Goal: Task Accomplishment & Management: Use online tool/utility

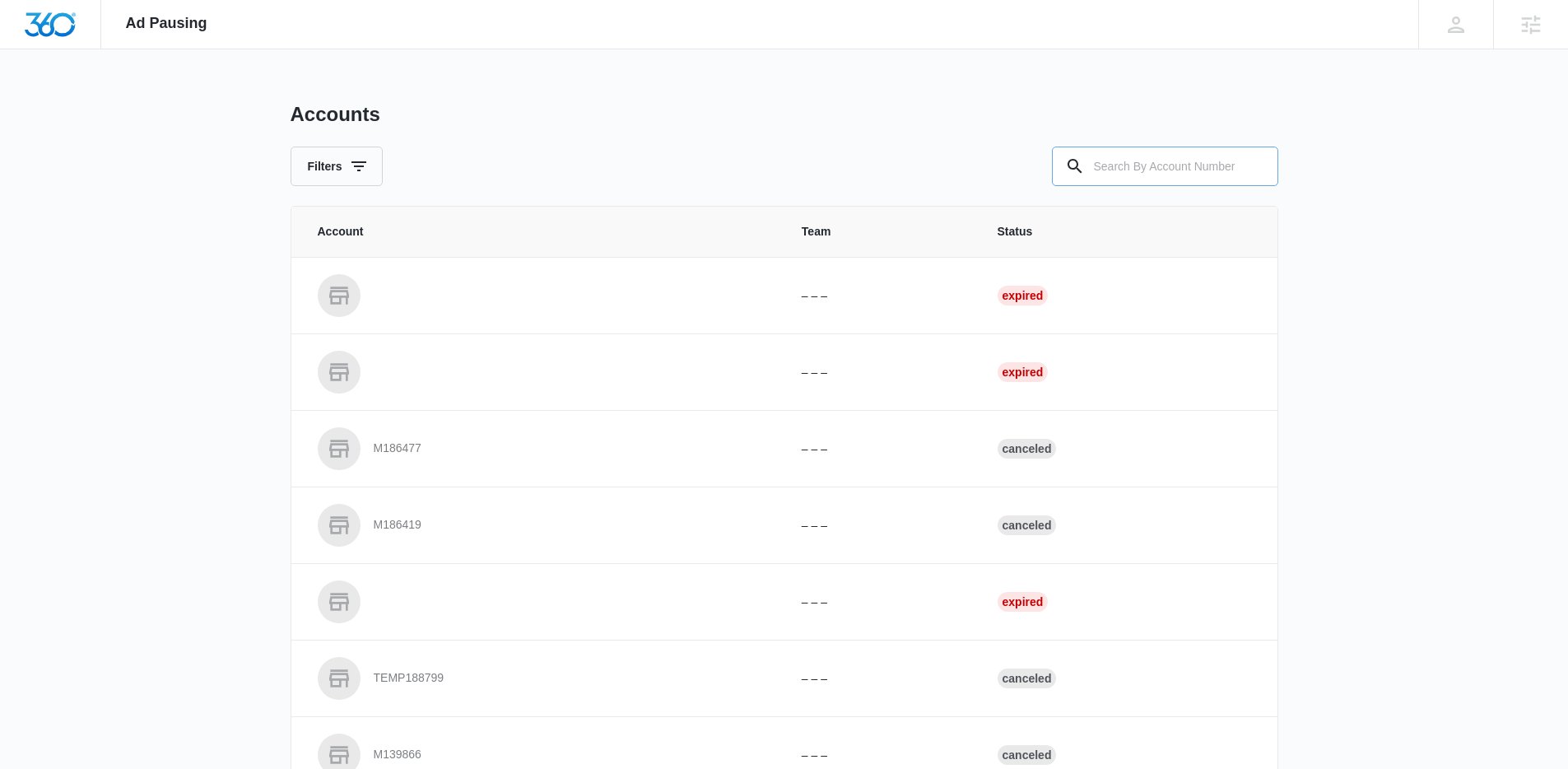
click at [1152, 180] on input "text" at bounding box center [1165, 166] width 226 height 39
type input "M334583"
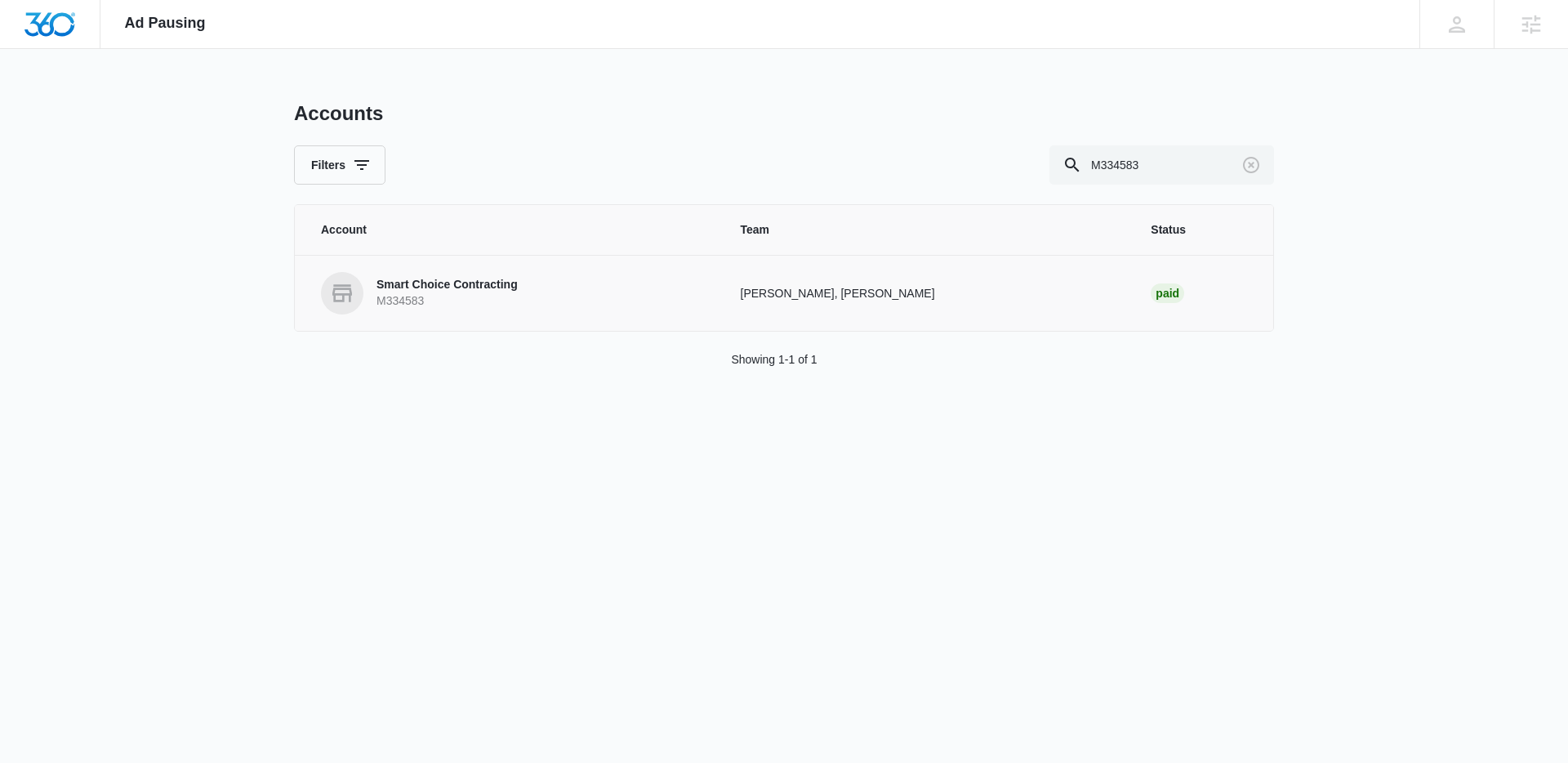
click at [450, 288] on p "Smart Choice Contracting" at bounding box center [447, 285] width 141 height 16
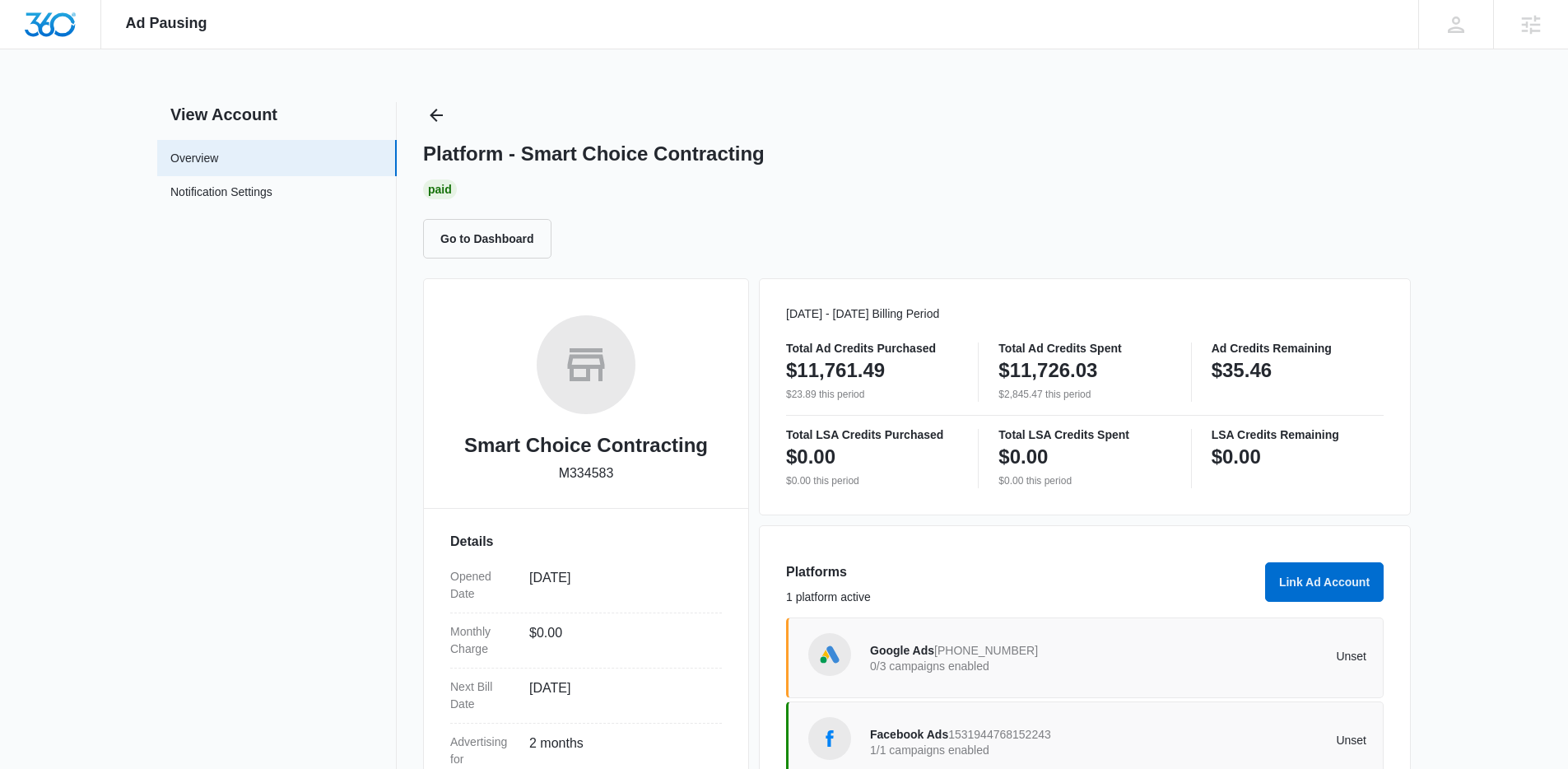
scroll to position [222, 0]
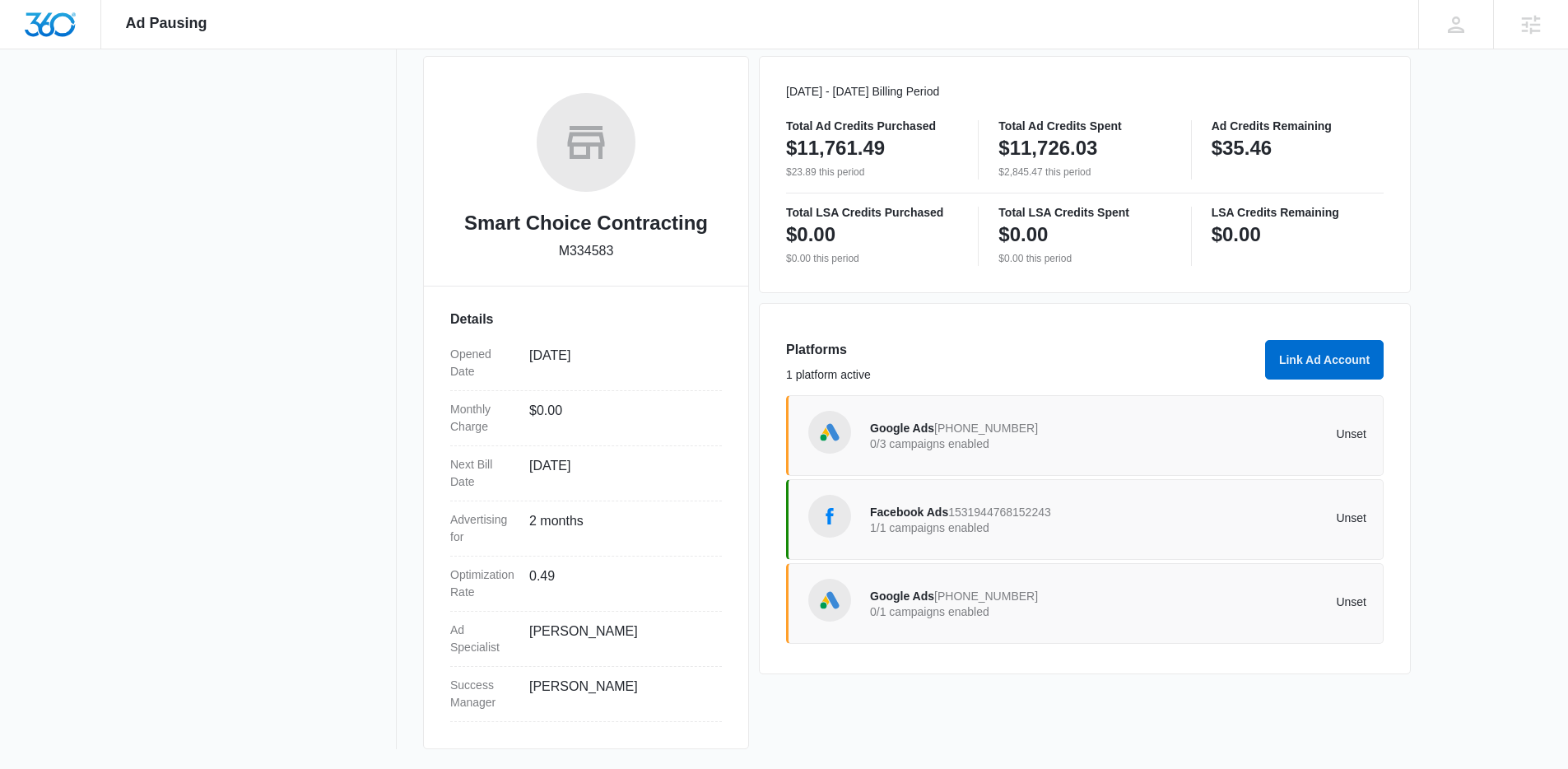
click at [986, 438] on p "0/3 campaigns enabled" at bounding box center [994, 444] width 248 height 11
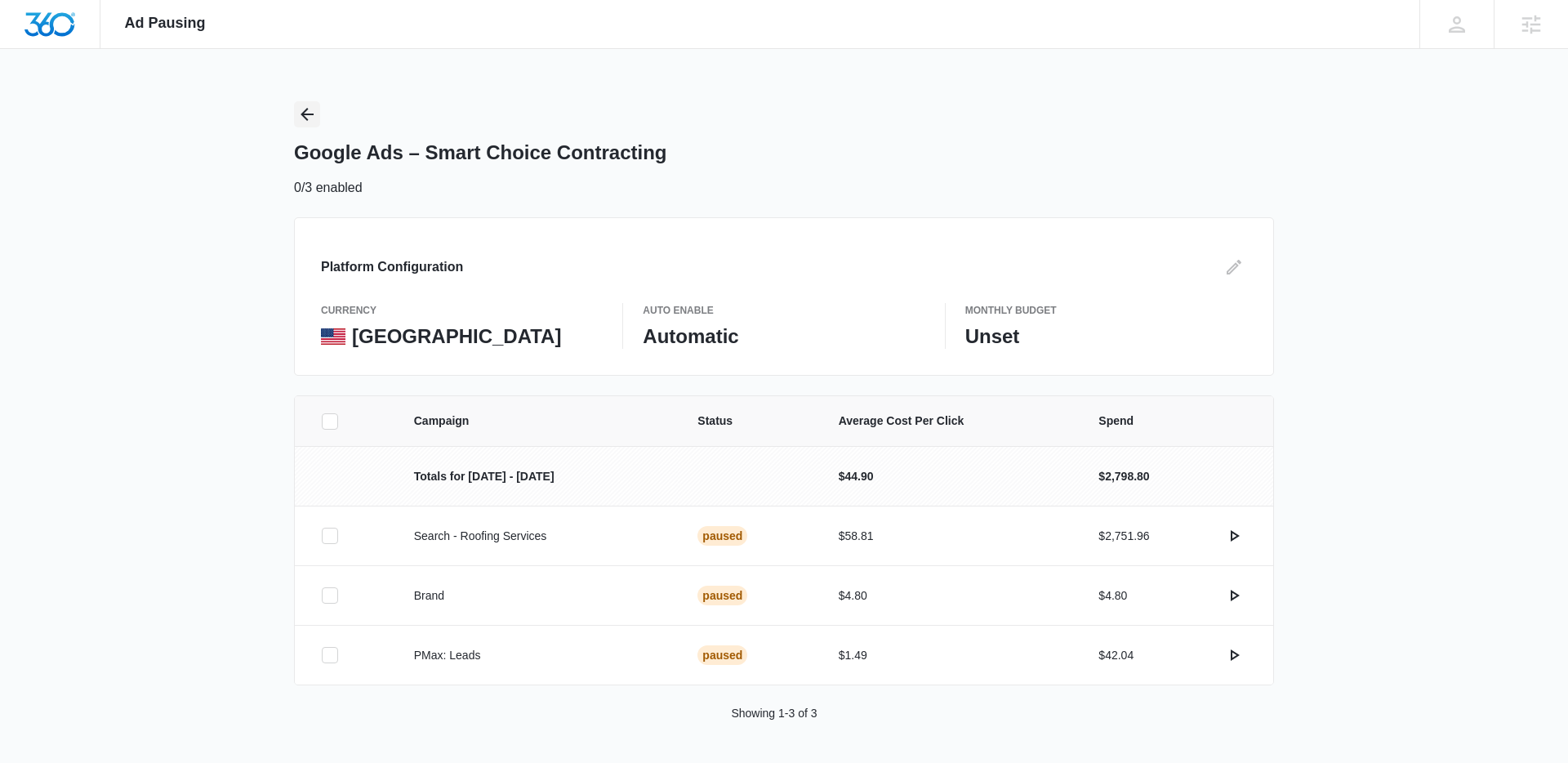
click at [310, 115] on icon "Back" at bounding box center [306, 114] width 13 height 13
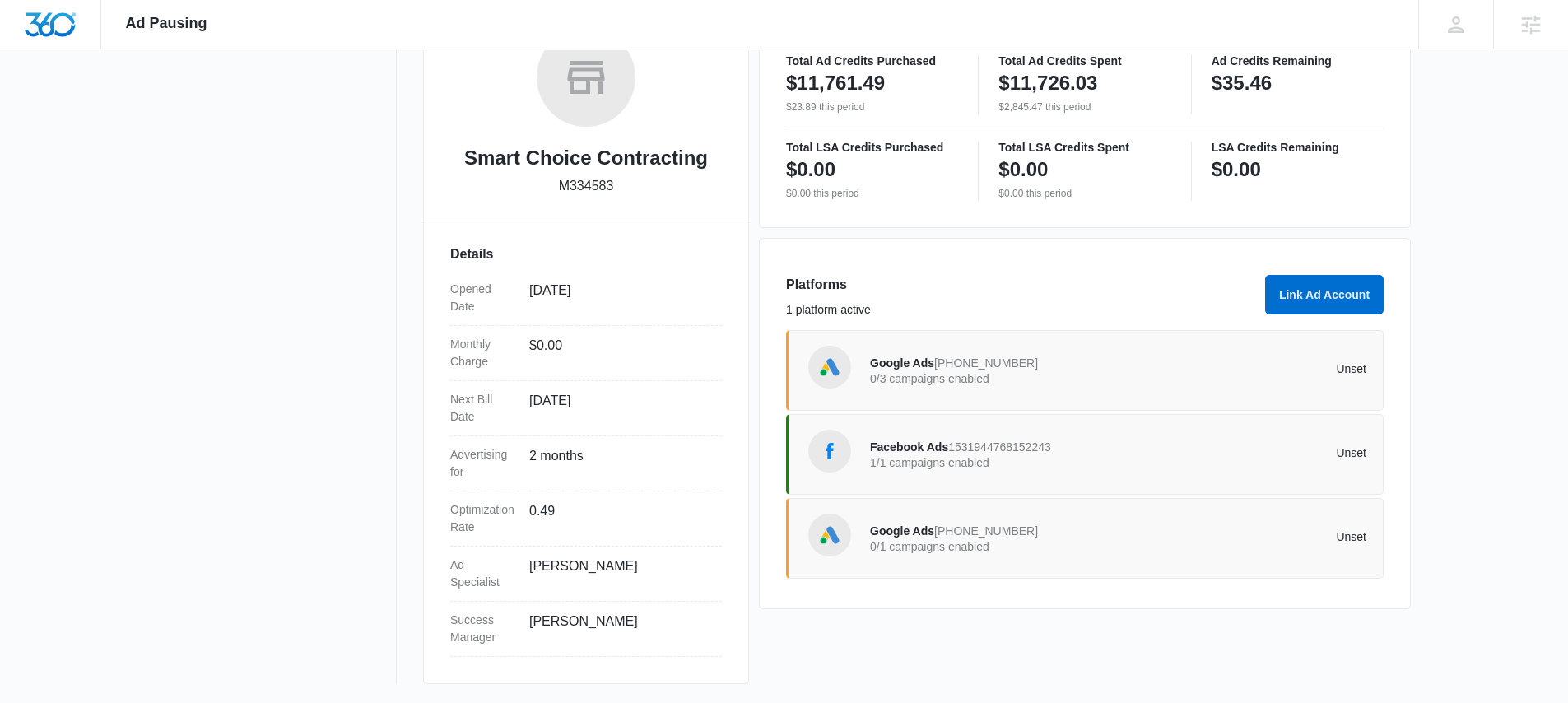
scroll to position [288, 0]
click at [961, 447] on span "1531944768152243" at bounding box center [1000, 446] width 103 height 13
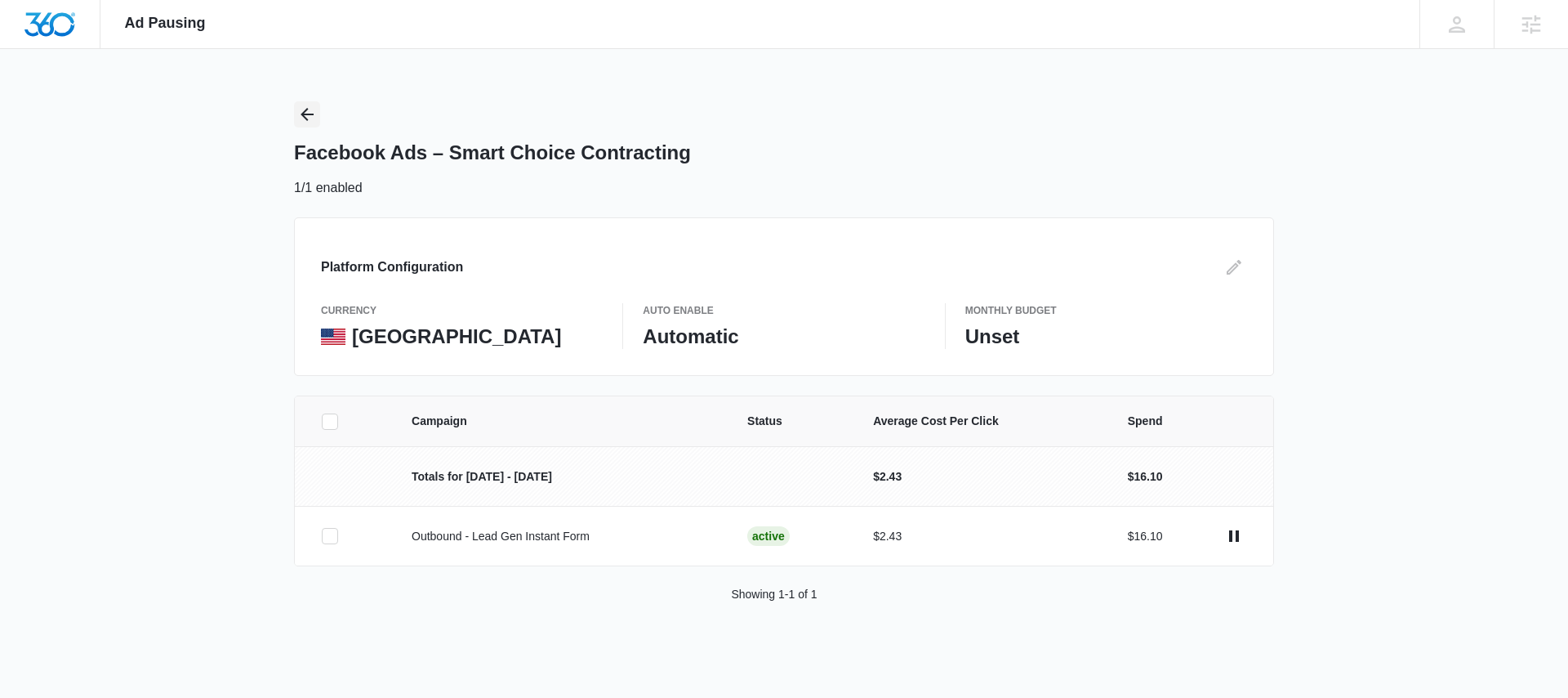
click at [303, 115] on icon "Back" at bounding box center [306, 114] width 13 height 13
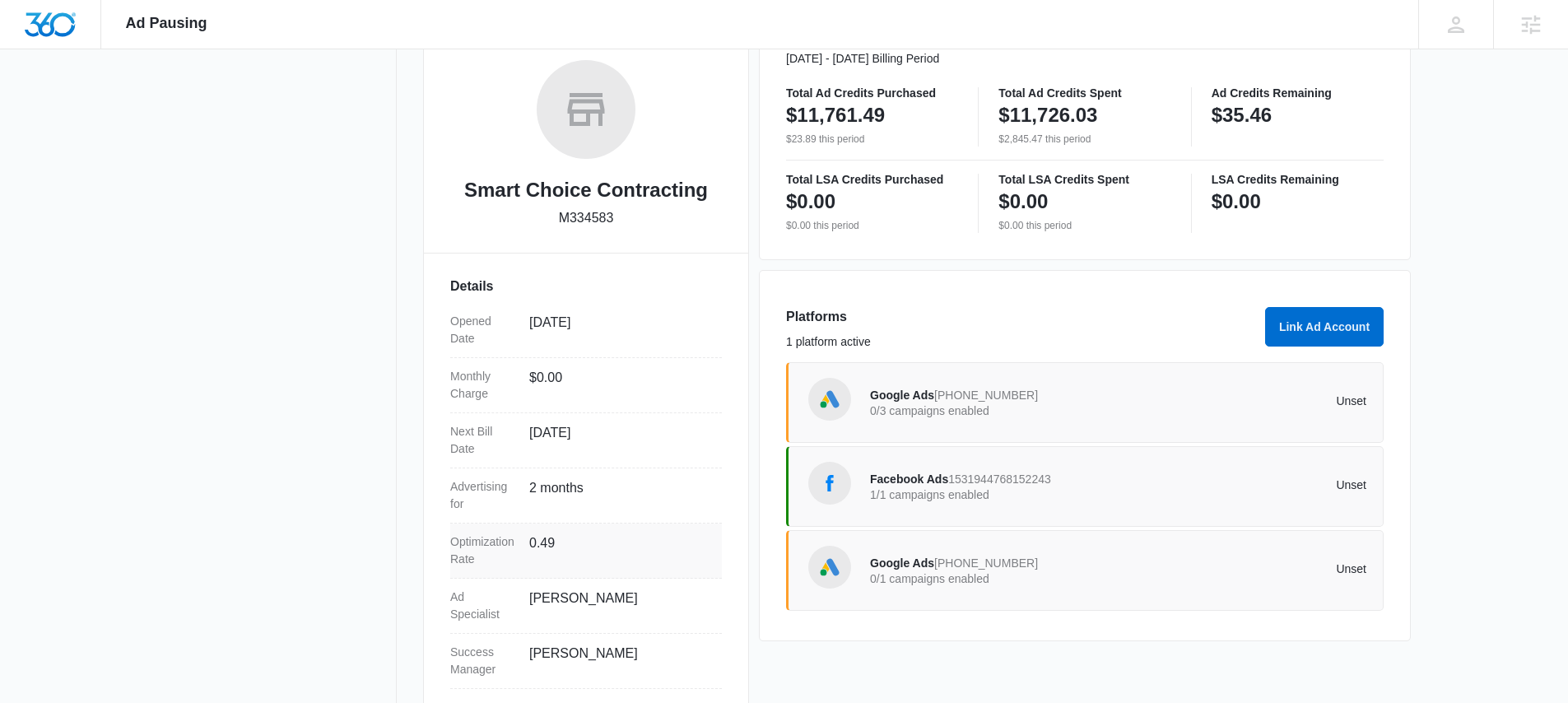
scroll to position [288, 0]
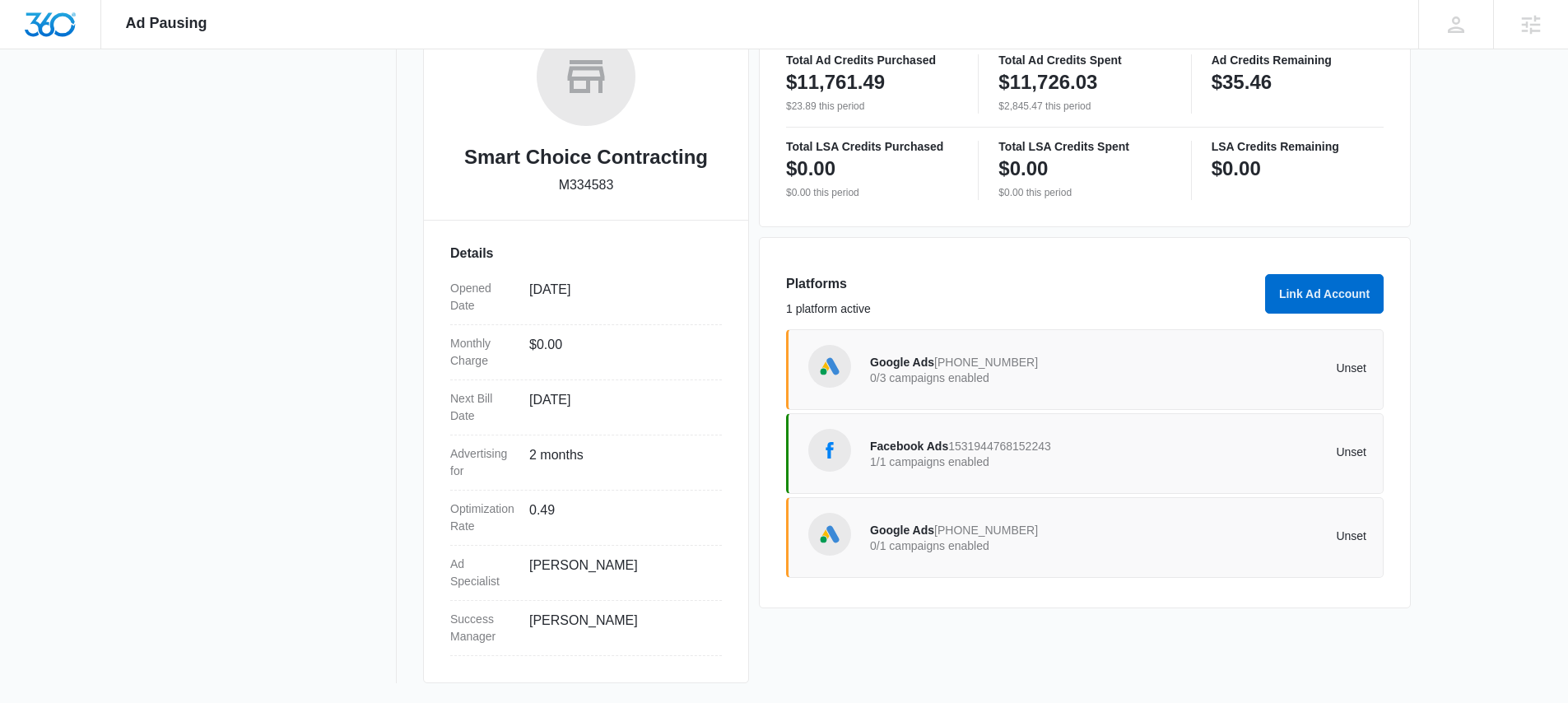
click at [936, 452] on span "Facebook Ads" at bounding box center [909, 446] width 78 height 13
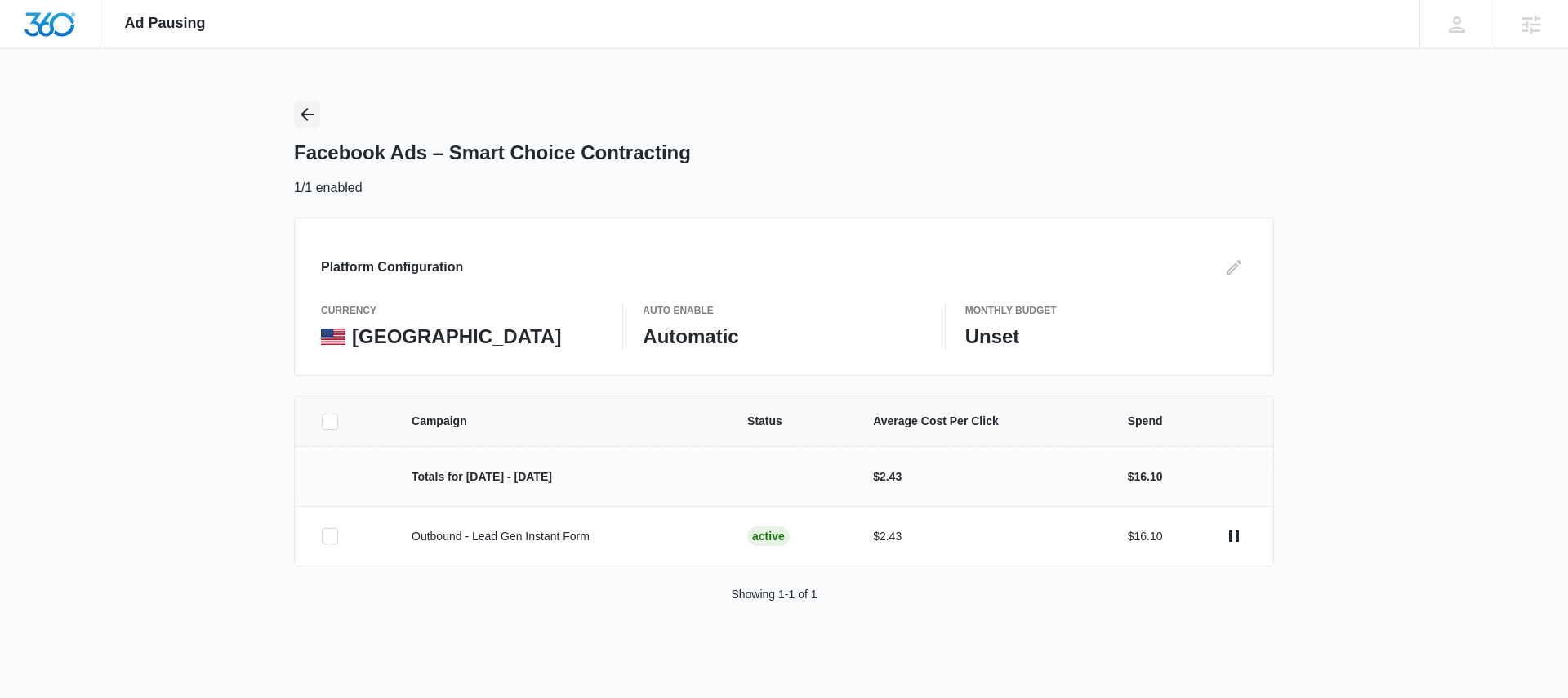
click at [305, 117] on icon "Back" at bounding box center [306, 114] width 13 height 13
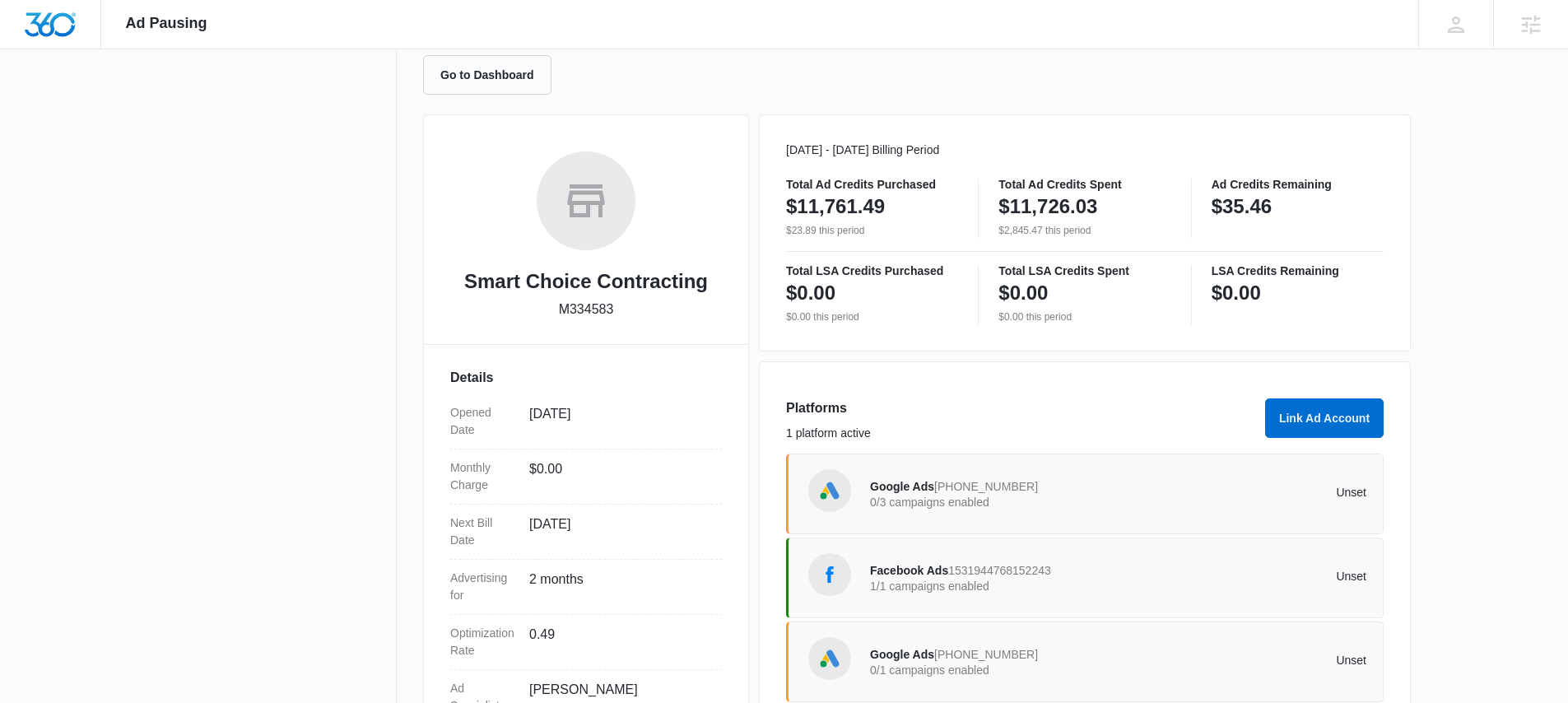
scroll to position [288, 0]
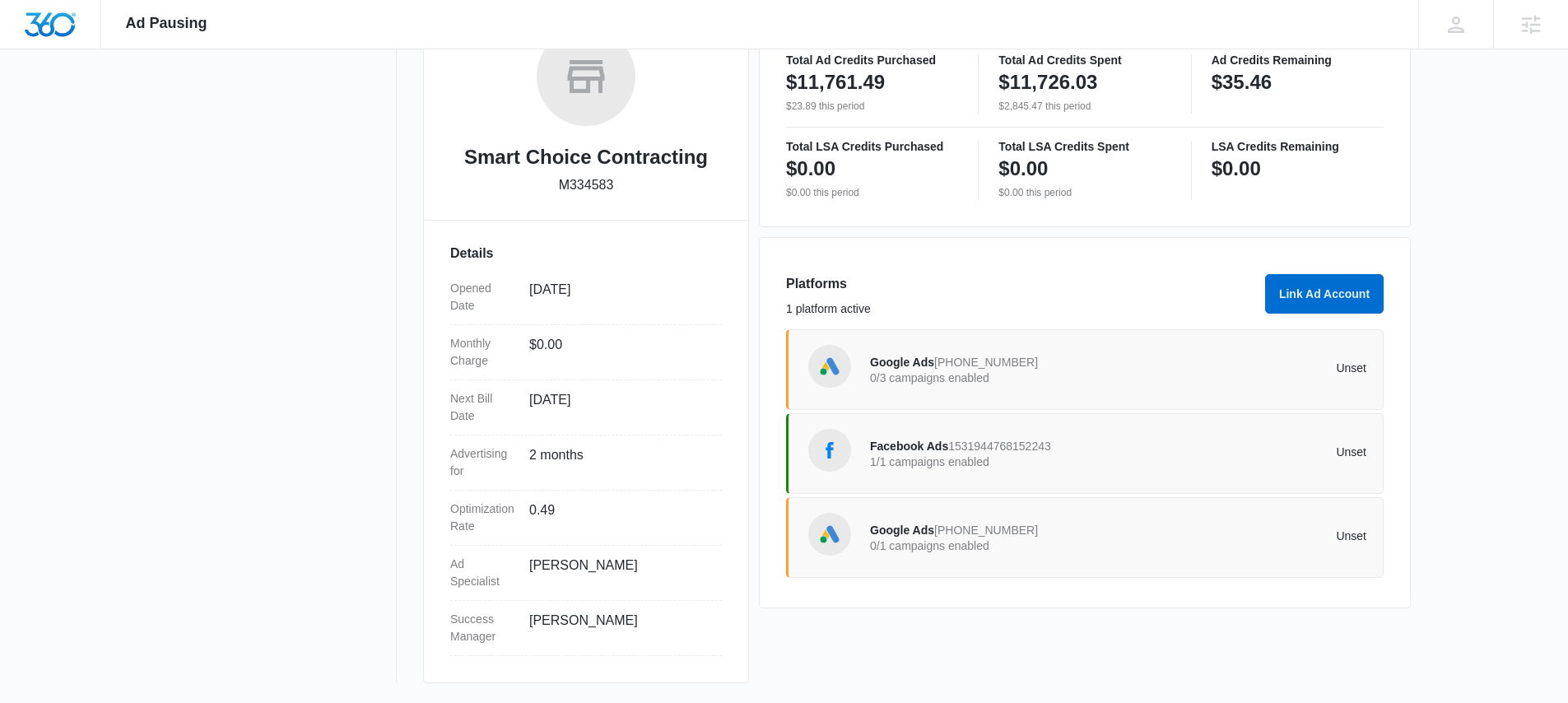
click at [991, 372] on p "0/3 campaigns enabled" at bounding box center [994, 377] width 248 height 11
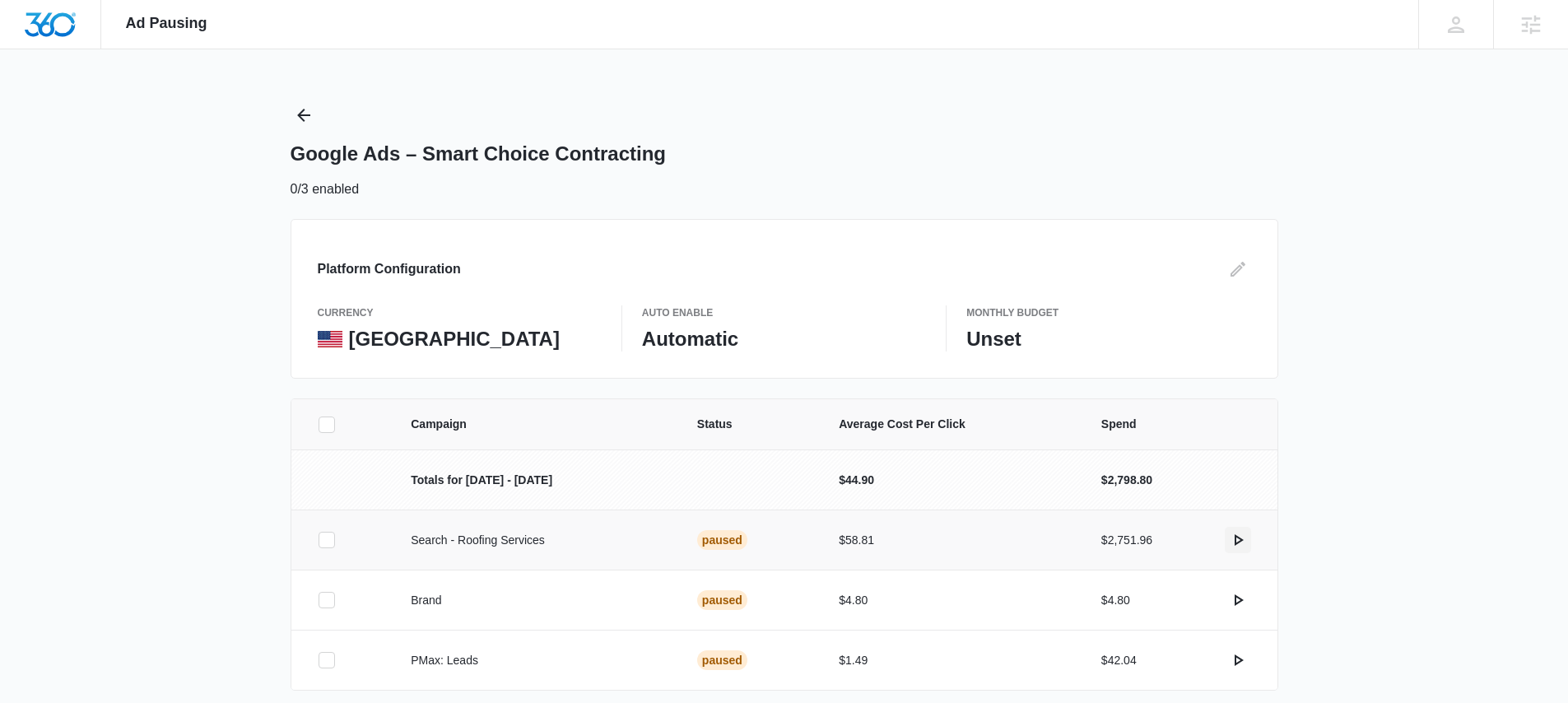
click at [1239, 543] on icon "actions.activate" at bounding box center [1237, 539] width 20 height 20
click at [1238, 539] on icon "actions.pause" at bounding box center [1237, 539] width 20 height 20
